Goal: Find specific page/section: Find specific page/section

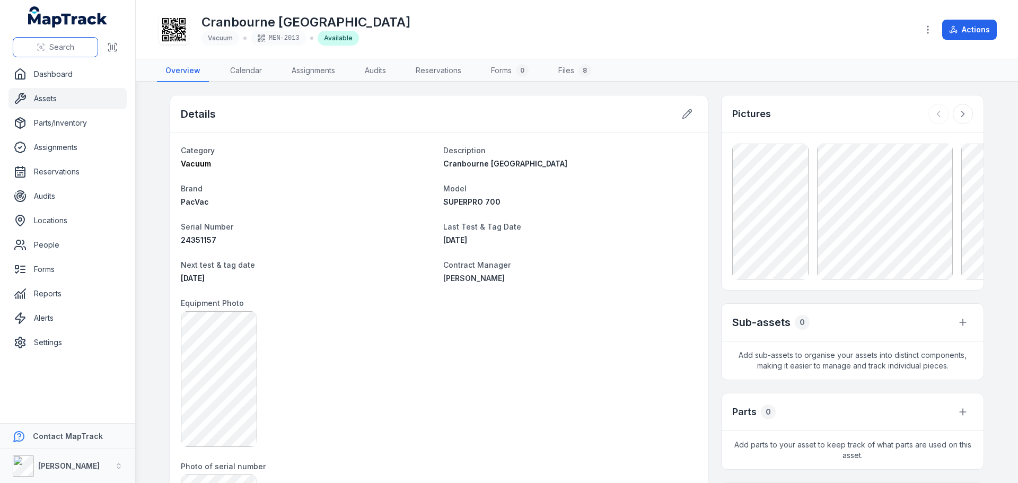
click at [59, 49] on span "Search" at bounding box center [61, 47] width 25 height 11
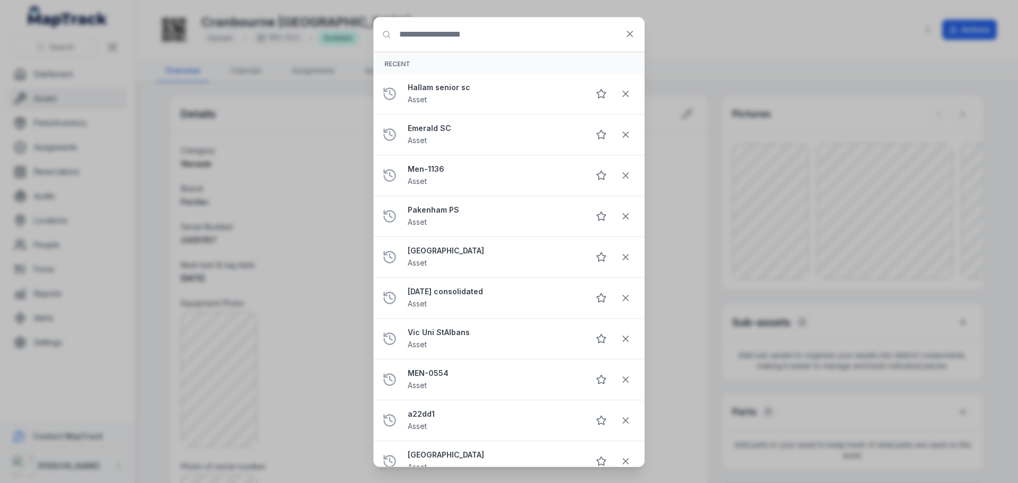
click at [428, 33] on input "Search for anything" at bounding box center [509, 34] width 270 height 34
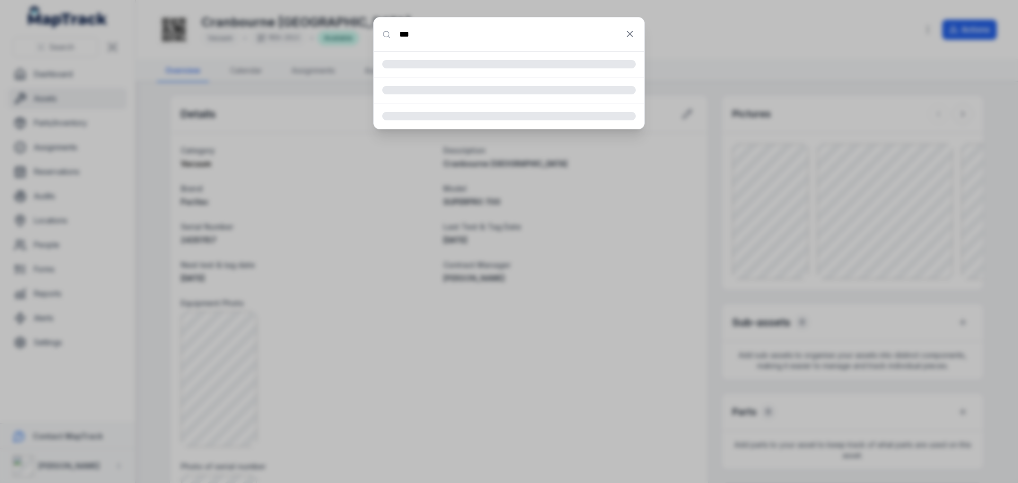
type input "***"
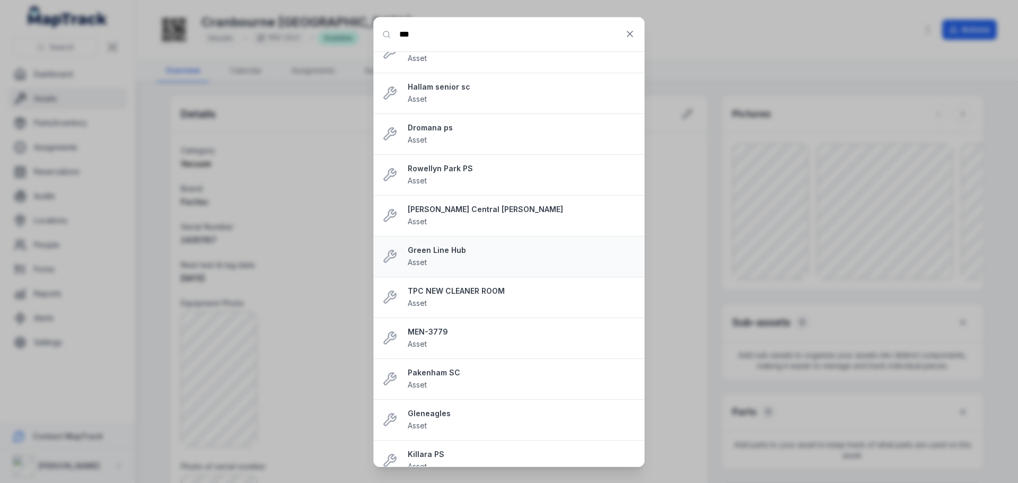
scroll to position [401, 0]
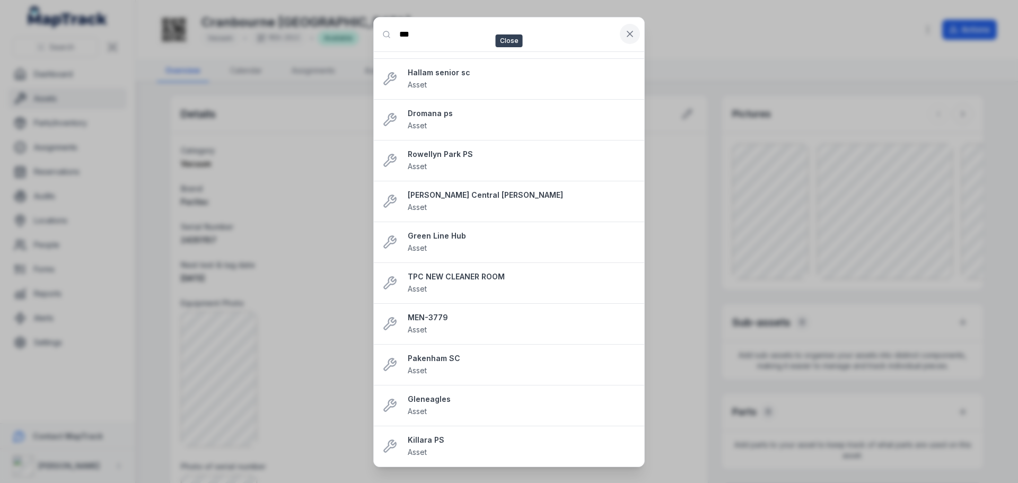
click at [627, 29] on icon at bounding box center [629, 34] width 11 height 11
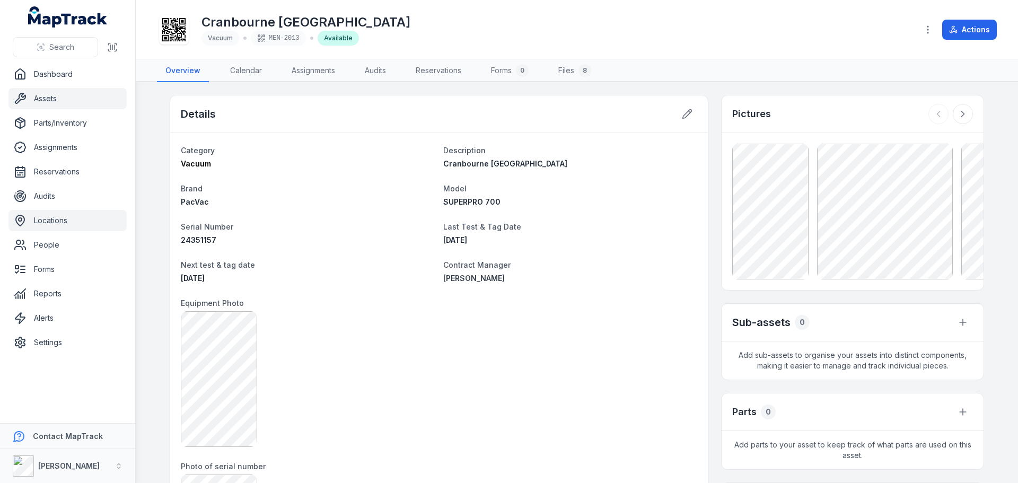
click at [51, 219] on link "Locations" at bounding box center [67, 220] width 118 height 21
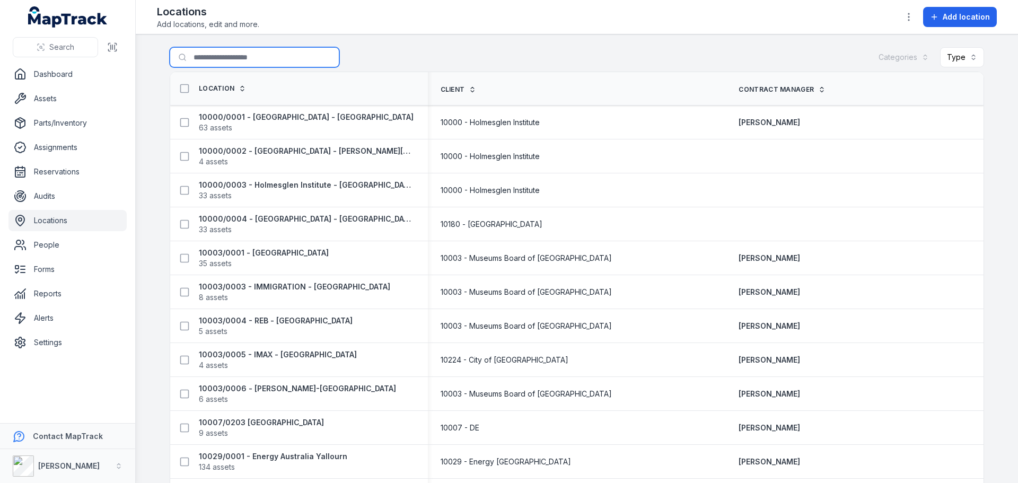
click at [234, 61] on input "Search for locations" at bounding box center [255, 57] width 170 height 20
type input "*****"
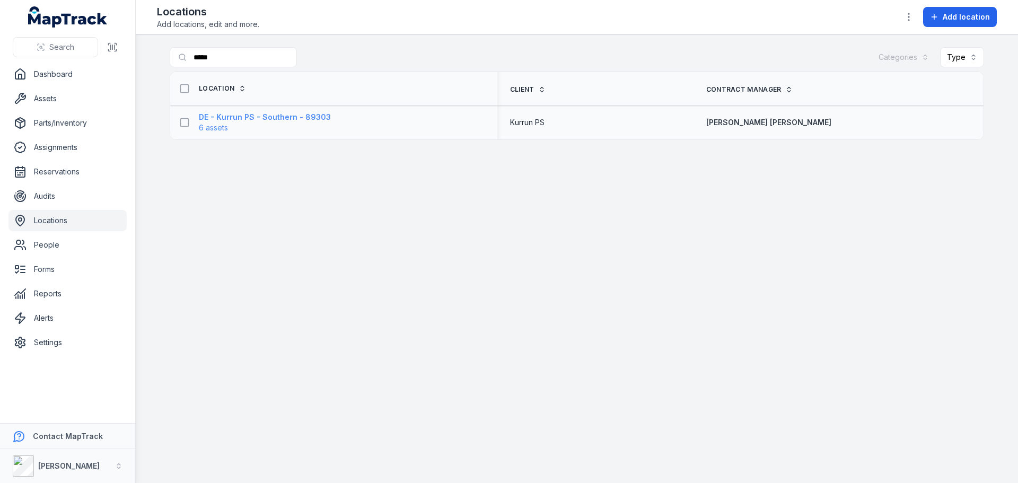
click at [255, 122] on strong "DE - Kurrun PS - Southern - 89303" at bounding box center [265, 117] width 132 height 11
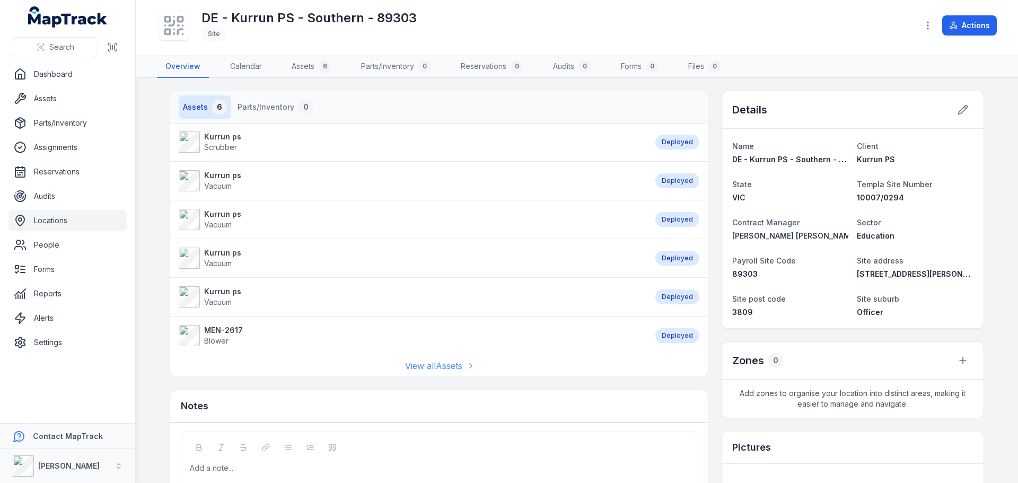
click at [423, 334] on link "View all Assets" at bounding box center [439, 365] width 68 height 13
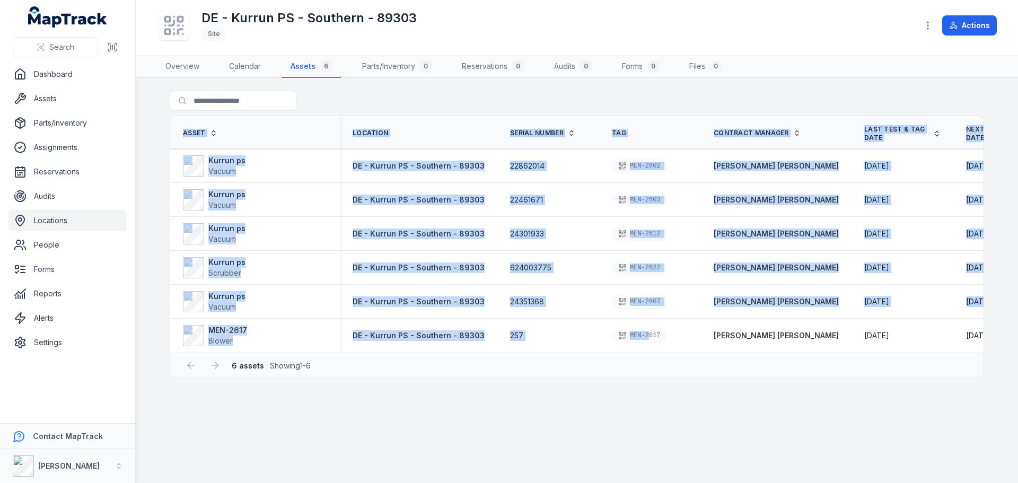
drag, startPoint x: 640, startPoint y: 352, endPoint x: 777, endPoint y: 353, distance: 137.3
click at [678, 334] on div "Asset Location Serial Number Tag Contract Manager Last Test & Tag Date Next tes…" at bounding box center [576, 234] width 813 height 237
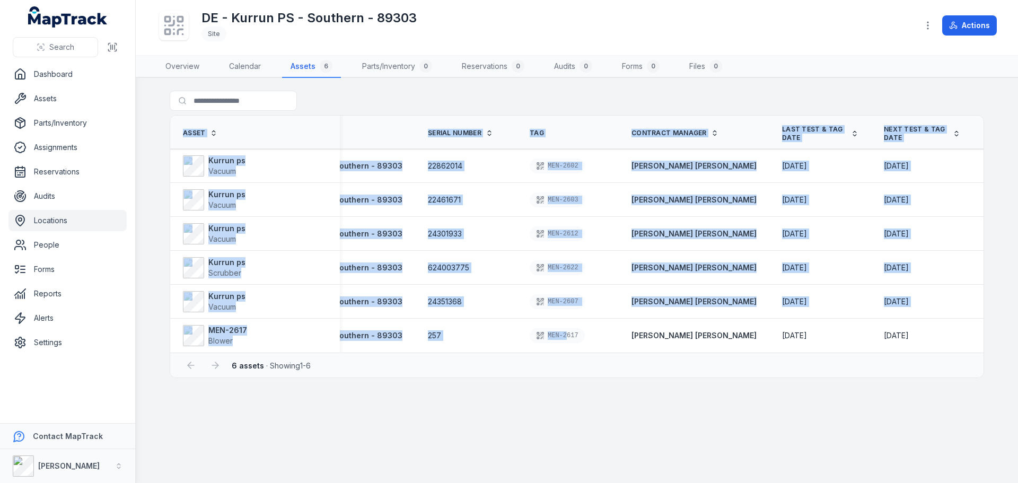
scroll to position [0, 56]
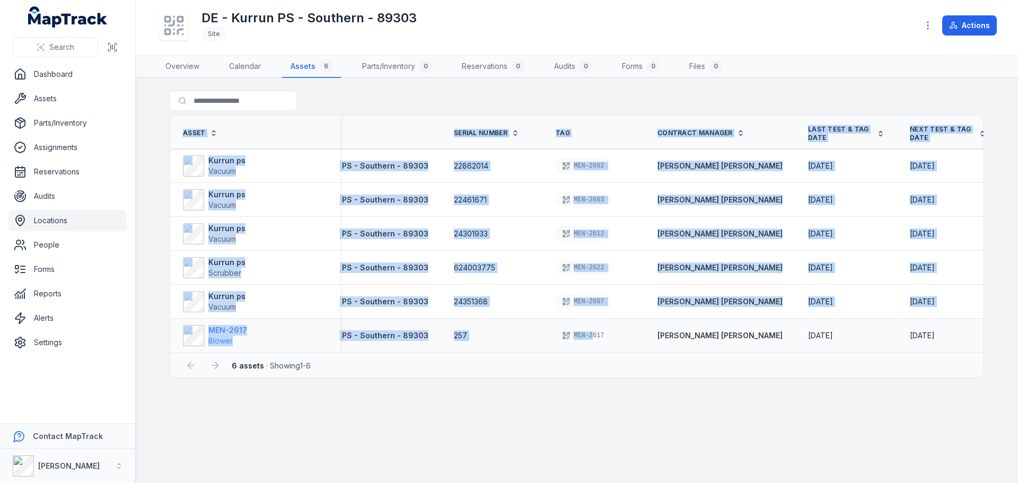
click at [230, 325] on strong "MEN-2617" at bounding box center [227, 330] width 39 height 11
click at [231, 331] on strong "MEN-2617" at bounding box center [227, 330] width 39 height 11
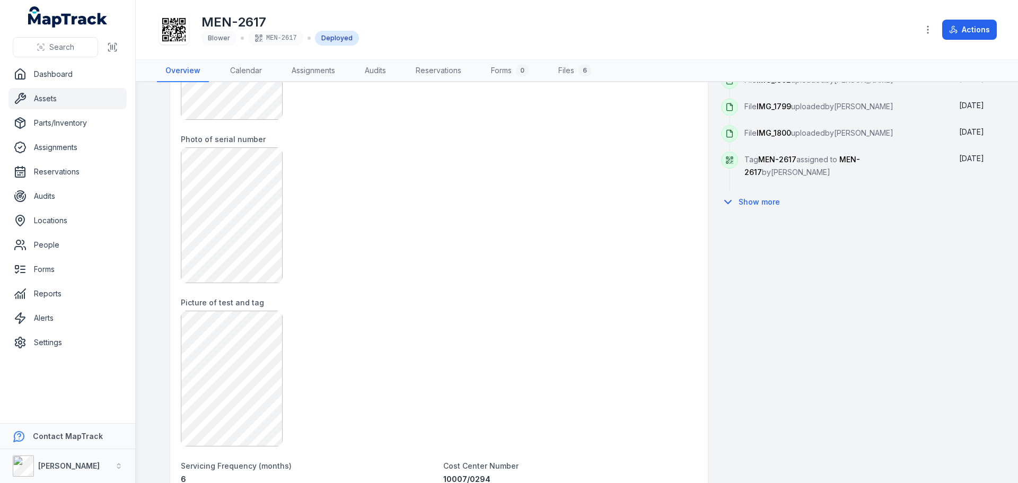
scroll to position [583, 0]
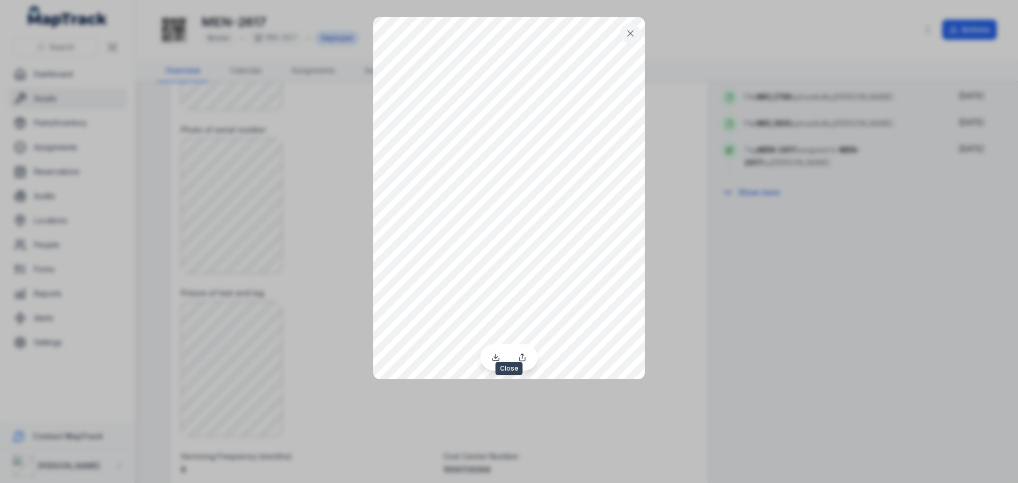
click at [629, 38] on icon at bounding box center [630, 33] width 11 height 11
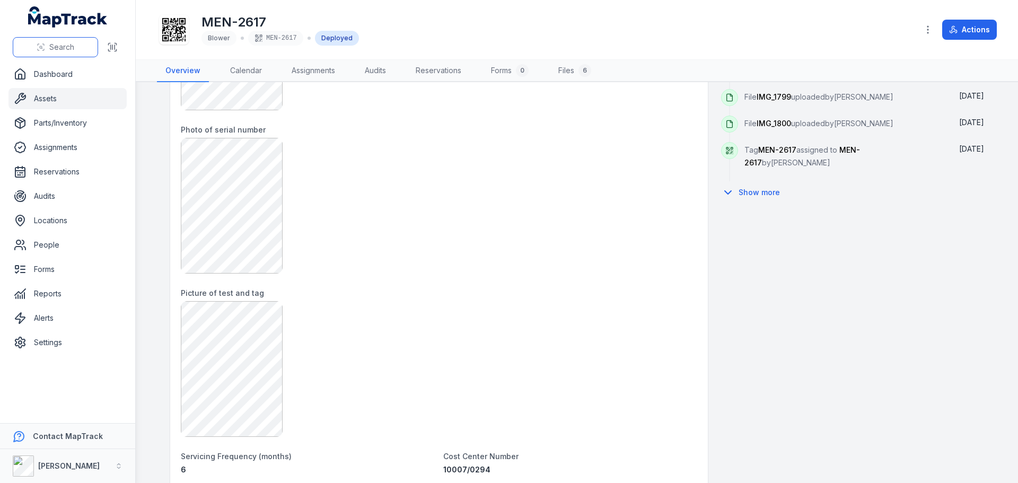
click at [58, 53] on button "Search" at bounding box center [55, 47] width 85 height 20
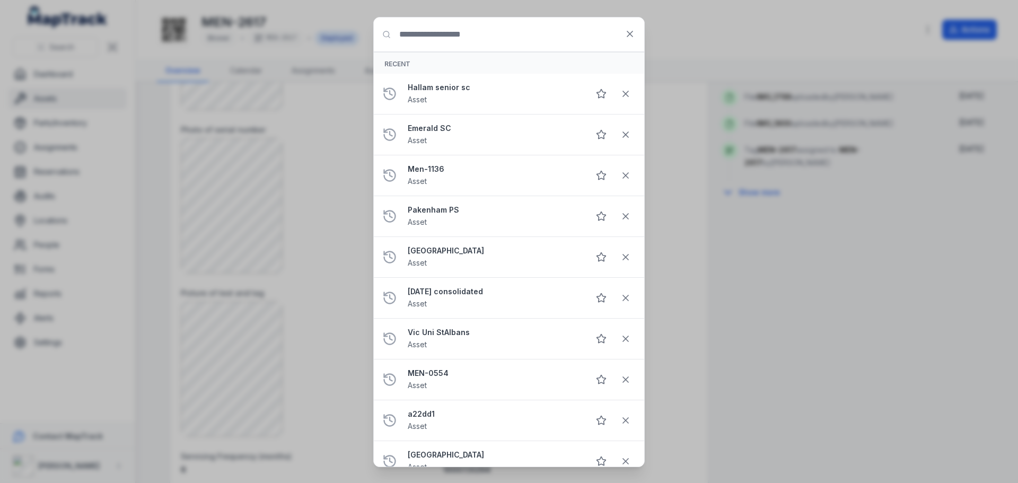
click at [438, 46] on input "Search for anything" at bounding box center [509, 34] width 270 height 34
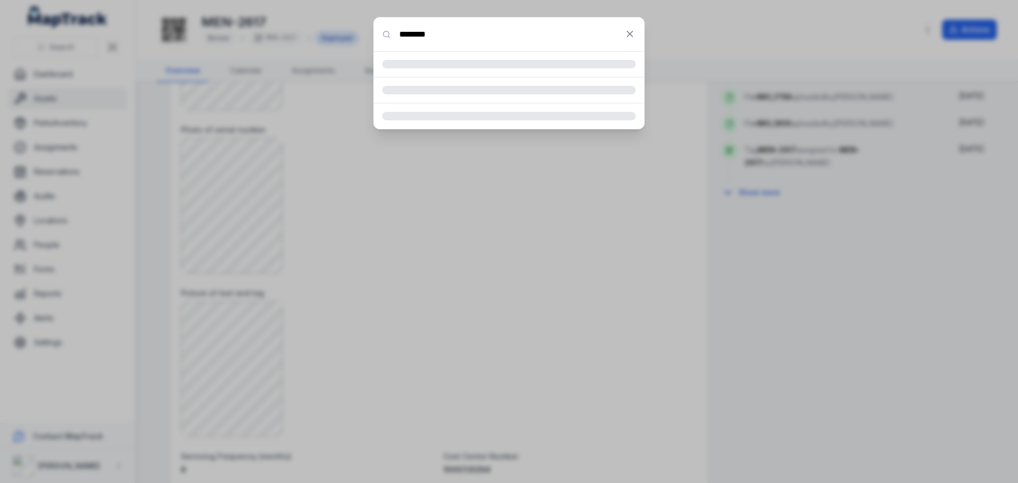
type input "********"
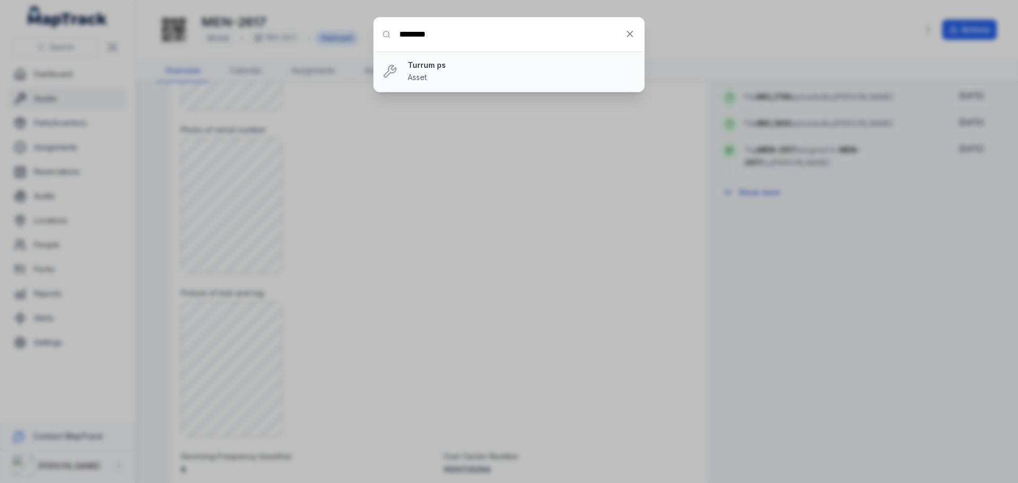
click at [430, 72] on div "Turrum ps Asset" at bounding box center [522, 71] width 228 height 23
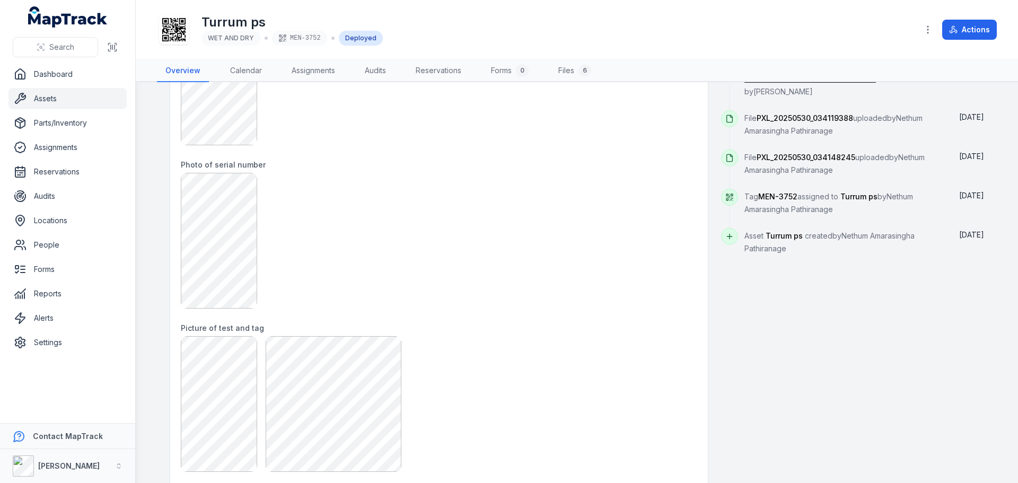
scroll to position [636, 0]
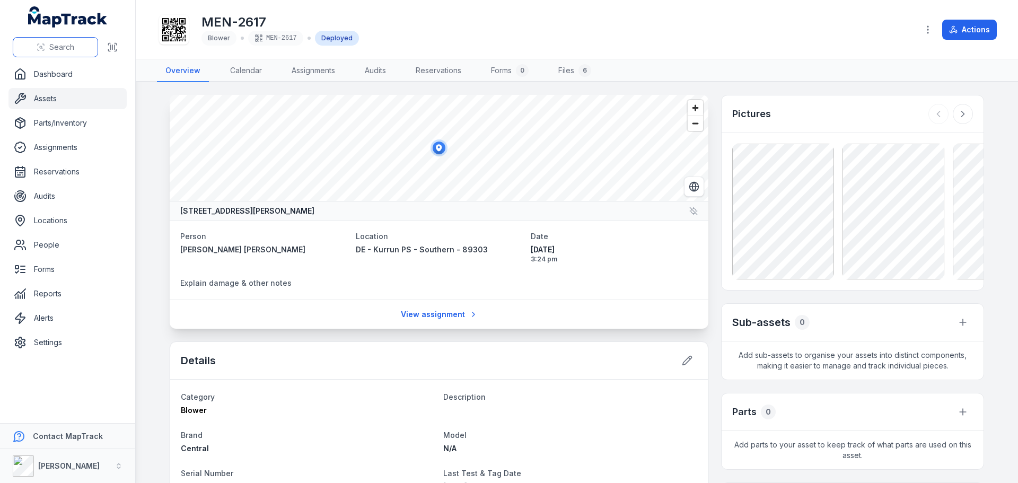
click at [69, 56] on button "Search" at bounding box center [55, 47] width 85 height 20
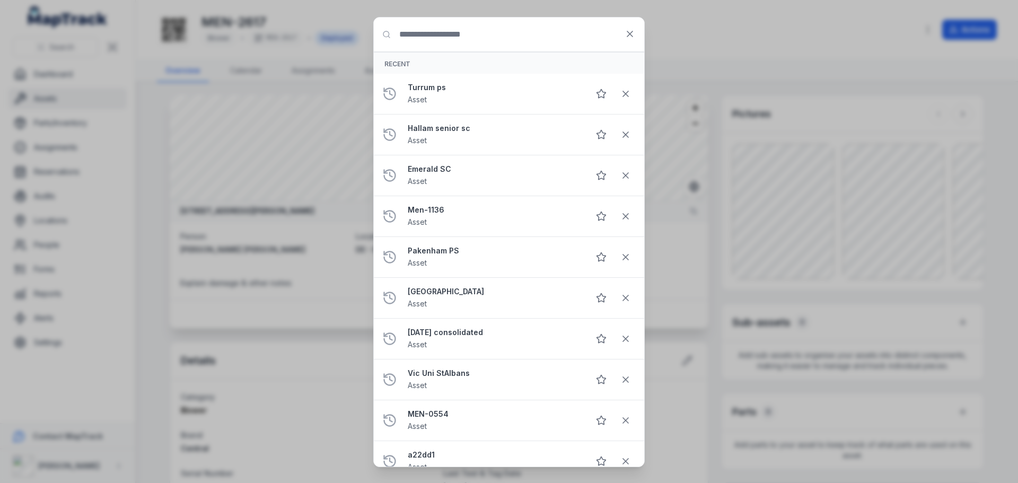
click at [76, 49] on div "Search for anything Recent Turrum ps Asset Hallam senior sc Asset Emerald [GEOG…" at bounding box center [509, 241] width 1018 height 483
click at [431, 42] on input "Search for anything" at bounding box center [509, 34] width 270 height 34
paste input "********"
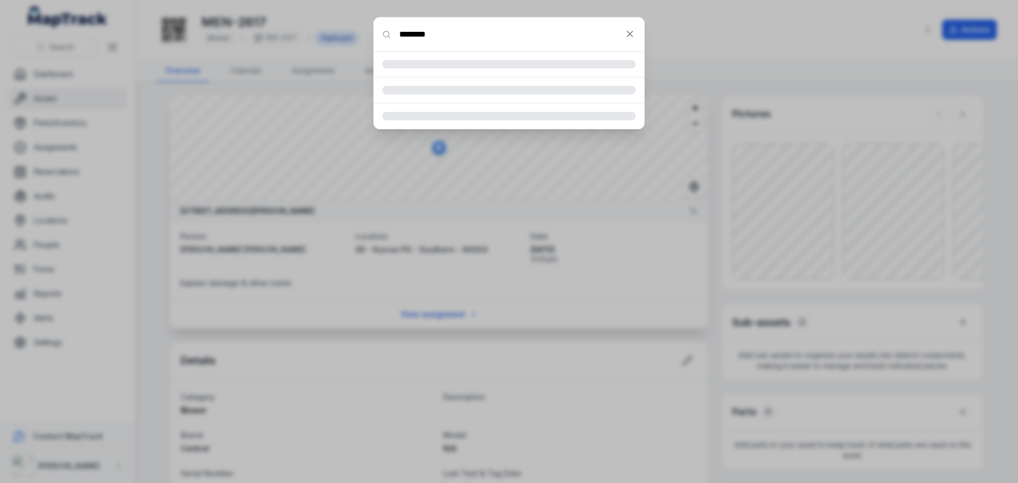
type input "********"
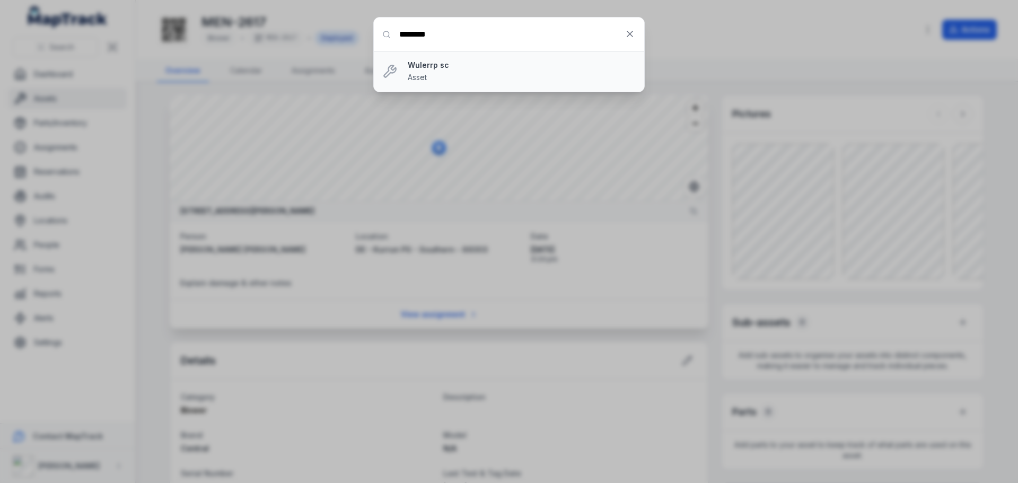
click at [493, 80] on div "Wulerrp sc Asset" at bounding box center [522, 71] width 228 height 23
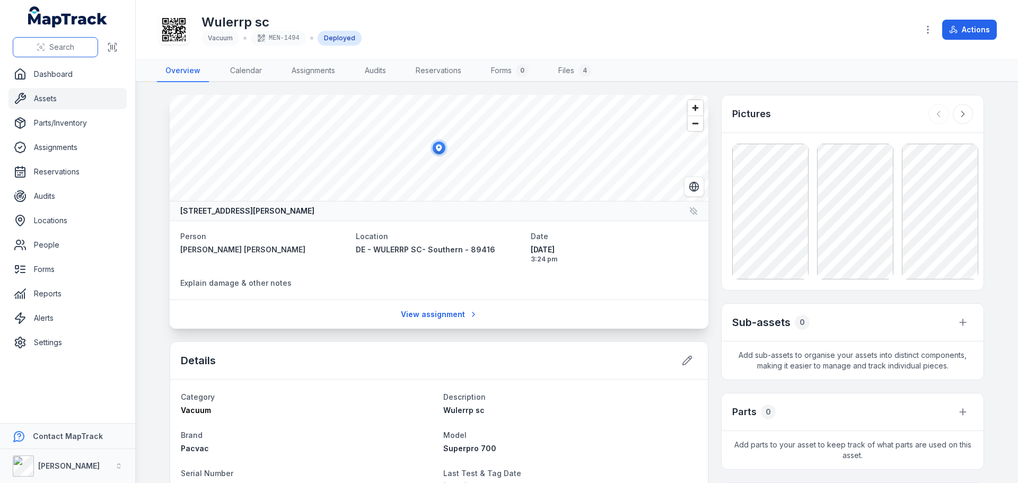
click at [72, 47] on span "Search" at bounding box center [61, 47] width 25 height 11
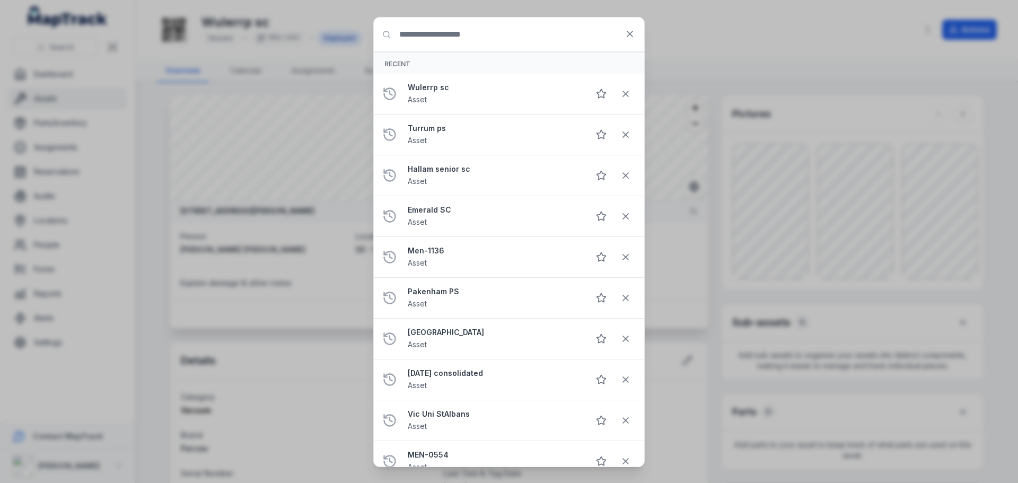
click at [445, 50] on input "Search for anything" at bounding box center [509, 34] width 270 height 34
click at [448, 39] on input "Search for anything" at bounding box center [509, 34] width 270 height 34
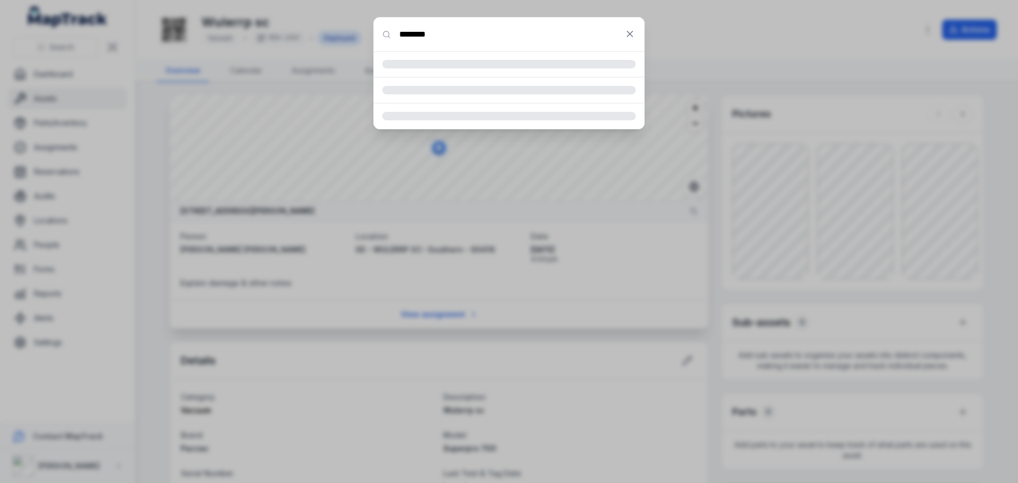
type input "********"
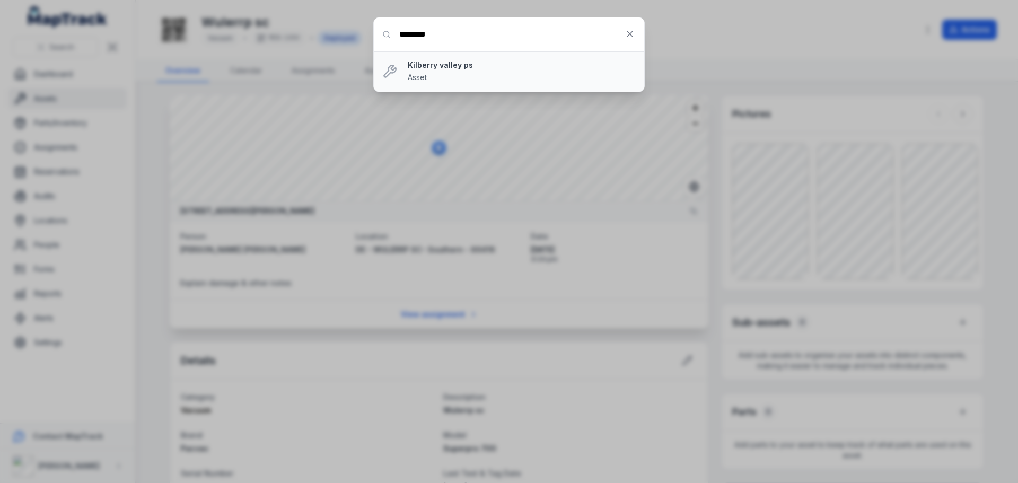
click at [396, 75] on icon at bounding box center [389, 71] width 15 height 15
click at [417, 69] on strong "Kilberry valley ps" at bounding box center [522, 65] width 228 height 11
